Goal: Find specific page/section: Find specific page/section

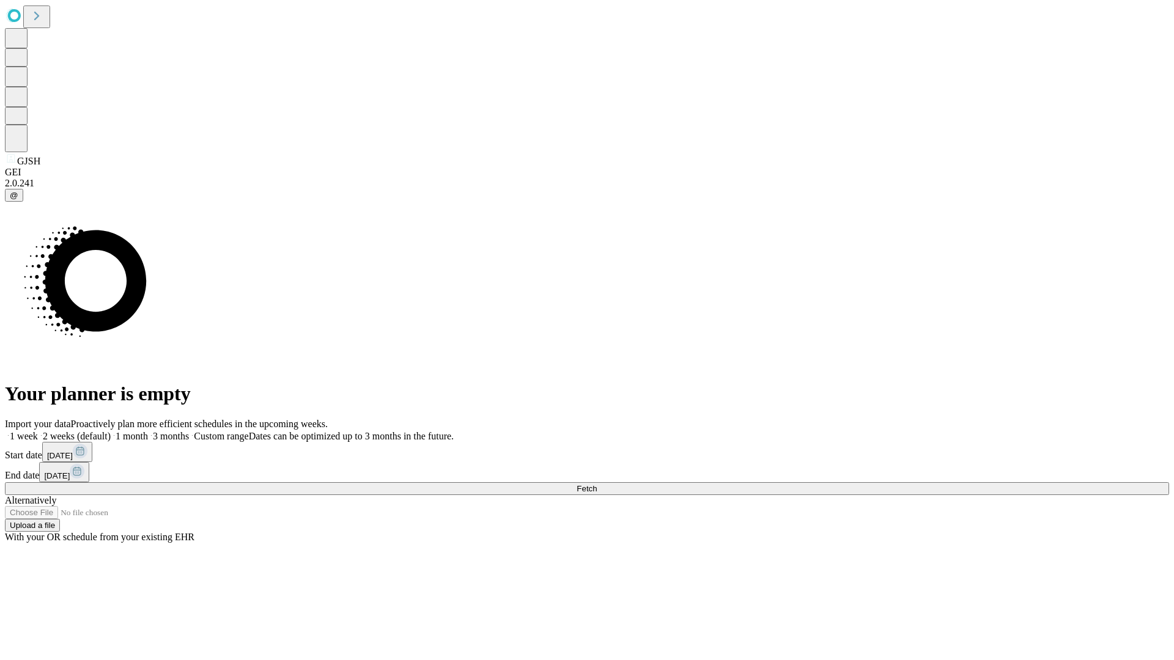
click at [597, 484] on span "Fetch" at bounding box center [587, 488] width 20 height 9
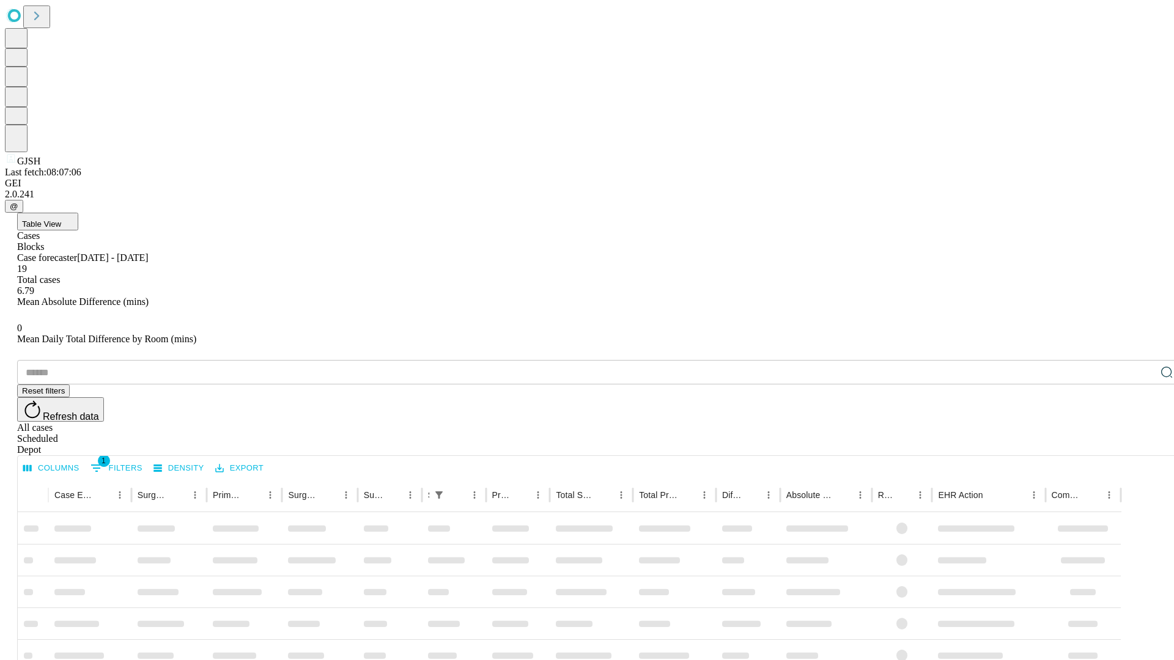
click at [61, 220] on span "Table View" at bounding box center [41, 224] width 39 height 9
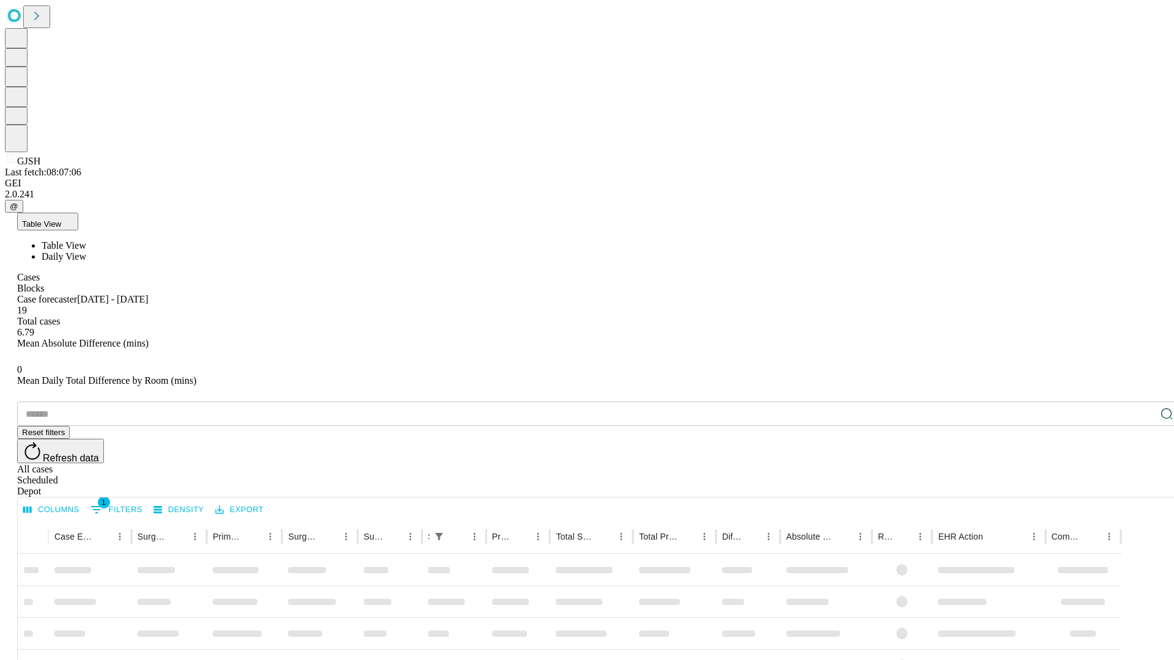
click at [86, 251] on span "Daily View" at bounding box center [64, 256] width 45 height 10
